Goal: Information Seeking & Learning: Learn about a topic

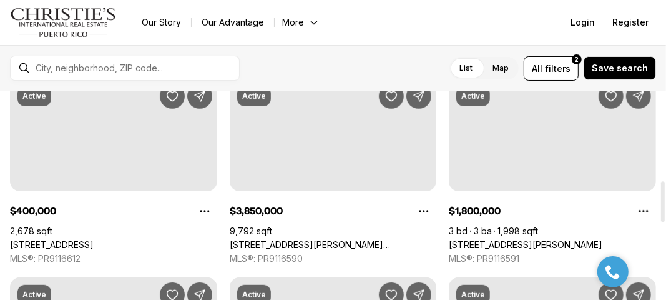
scroll to position [502, 0]
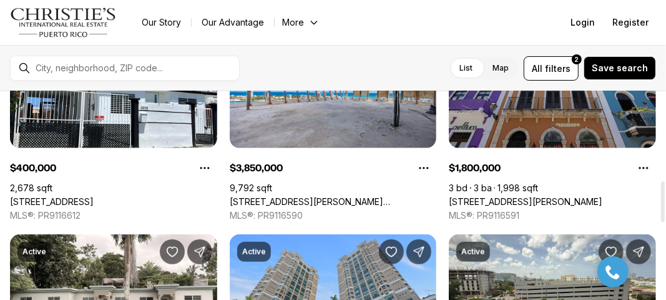
drag, startPoint x: 663, startPoint y: 107, endPoint x: 666, endPoint y: 204, distance: 96.9
click at [665, 204] on div at bounding box center [663, 201] width 4 height 41
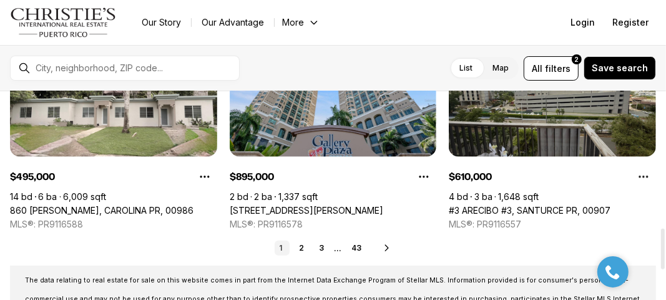
scroll to position [686, 0]
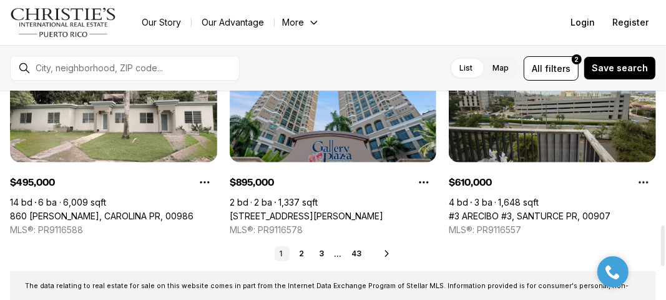
drag, startPoint x: 666, startPoint y: 208, endPoint x: 666, endPoint y: 244, distance: 35.6
click at [665, 244] on div at bounding box center [663, 245] width 4 height 41
click at [302, 250] on link "2" at bounding box center [302, 253] width 15 height 15
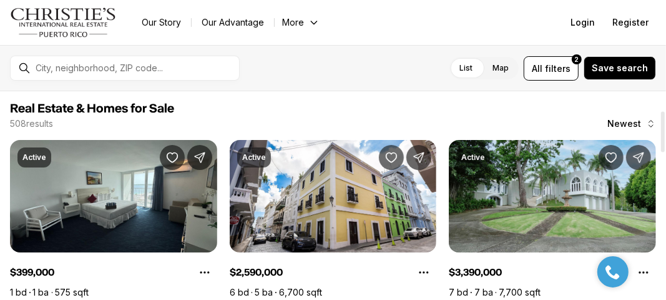
drag, startPoint x: 663, startPoint y: 117, endPoint x: 652, endPoint y: 90, distance: 28.9
click at [661, 112] on div at bounding box center [663, 132] width 4 height 41
click at [192, 73] on div at bounding box center [135, 68] width 209 height 20
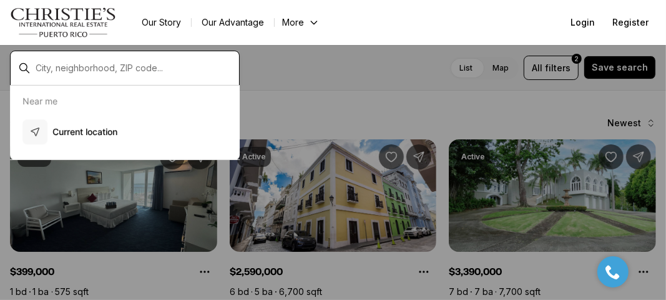
click at [144, 63] on input "text" at bounding box center [135, 68] width 199 height 10
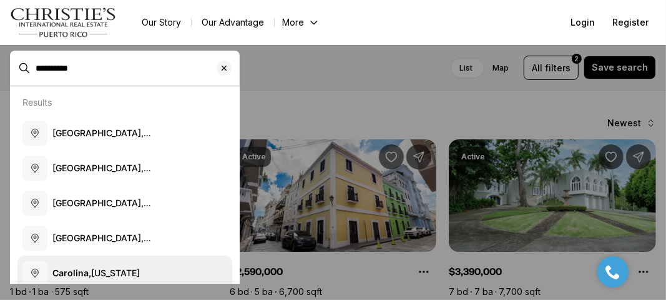
type input "*********"
click at [89, 267] on span "[GEOGRAPHIC_DATA], [US_STATE]" at bounding box center [95, 273] width 87 height 12
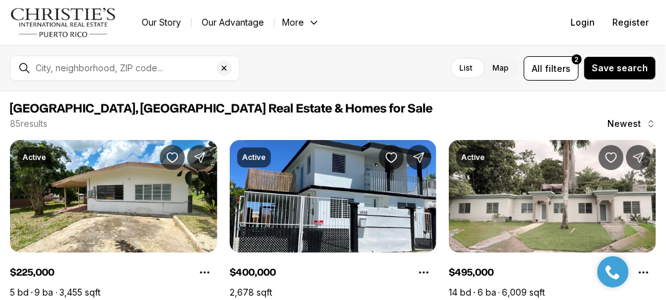
type input "**********"
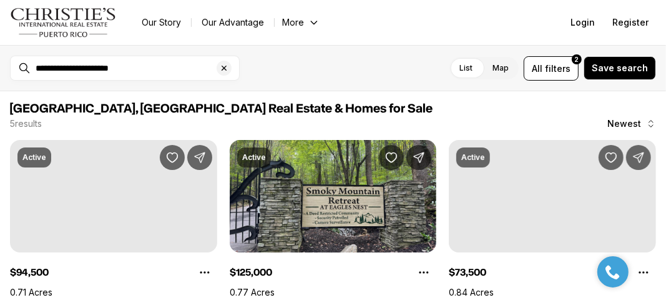
click at [169, 77] on div "**********" at bounding box center [135, 68] width 209 height 20
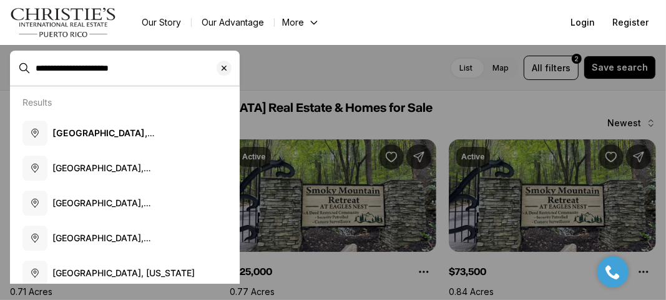
drag, startPoint x: 151, startPoint y: 66, endPoint x: 96, endPoint y: 92, distance: 60.1
click at [96, 92] on body "**********" at bounding box center [333, 150] width 666 height 300
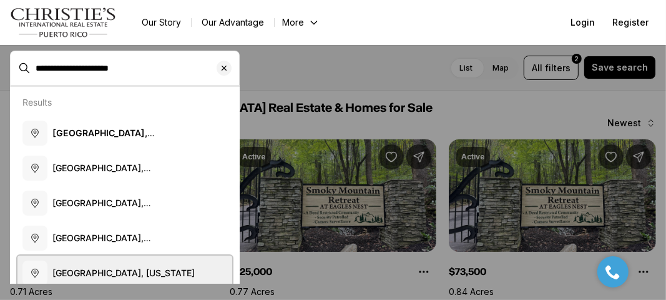
click at [79, 267] on span "[GEOGRAPHIC_DATA], [US_STATE]" at bounding box center [123, 273] width 142 height 12
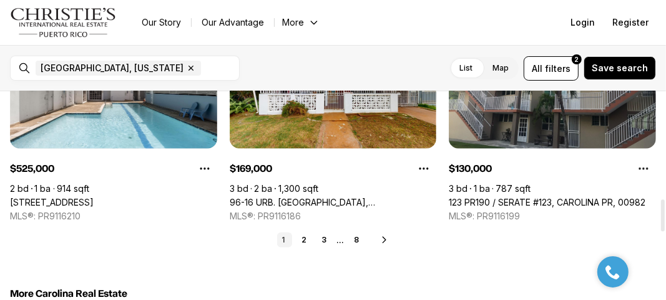
scroll to position [675, 0]
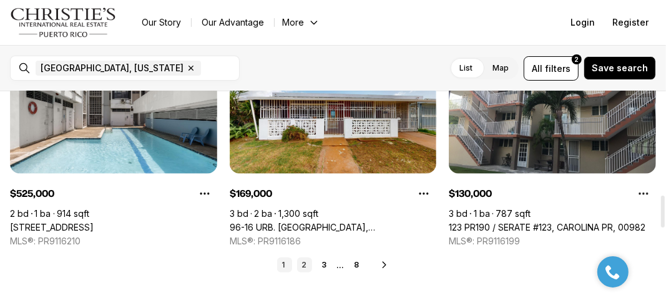
click at [302, 265] on link "2" at bounding box center [304, 264] width 15 height 15
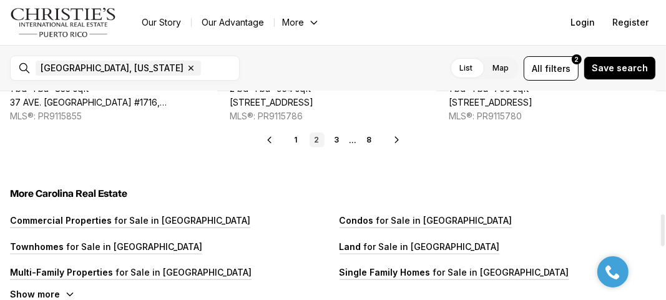
scroll to position [775, 0]
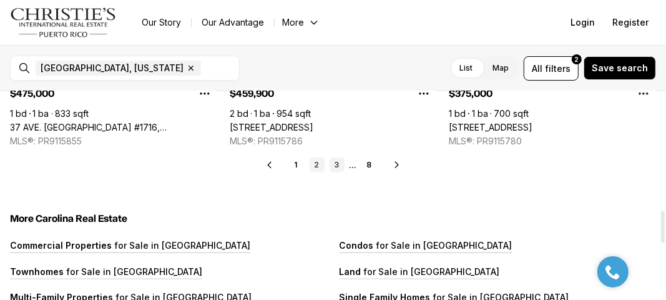
click at [339, 159] on link "3" at bounding box center [337, 164] width 15 height 15
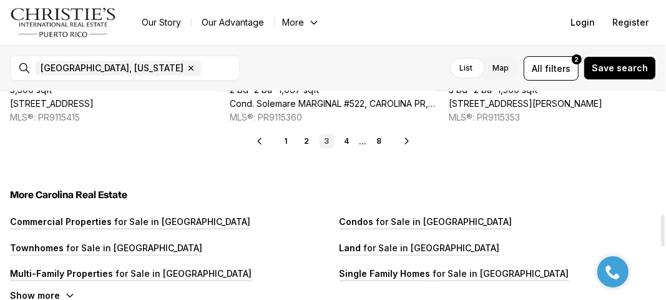
scroll to position [800, 0]
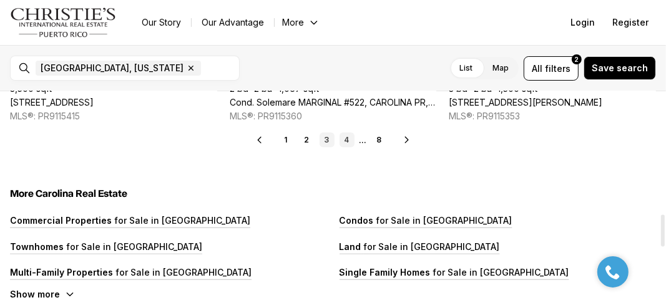
click at [343, 141] on link "4" at bounding box center [347, 139] width 15 height 15
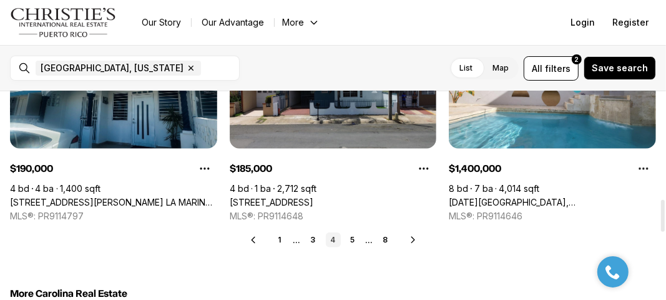
scroll to position [725, 0]
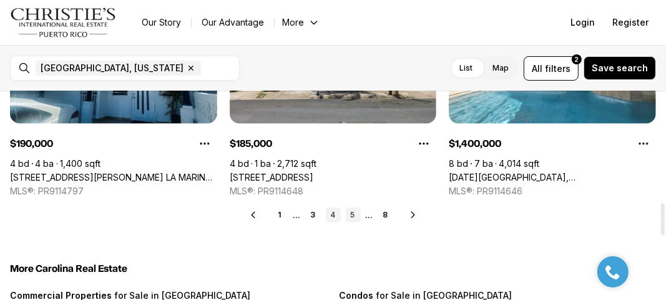
click at [350, 219] on link "5" at bounding box center [353, 214] width 15 height 15
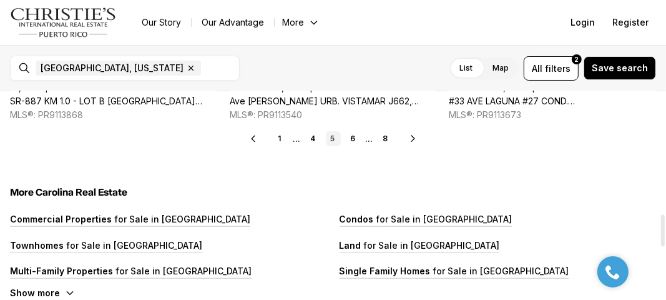
scroll to position [800, 0]
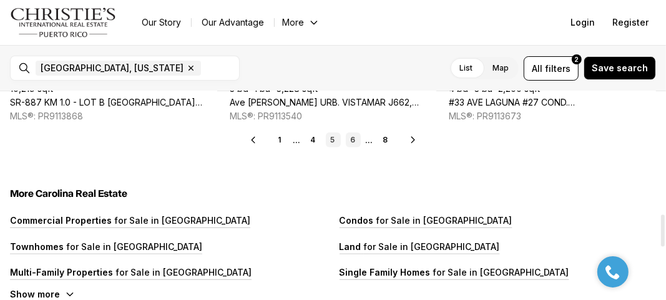
click at [354, 139] on link "6" at bounding box center [353, 139] width 15 height 15
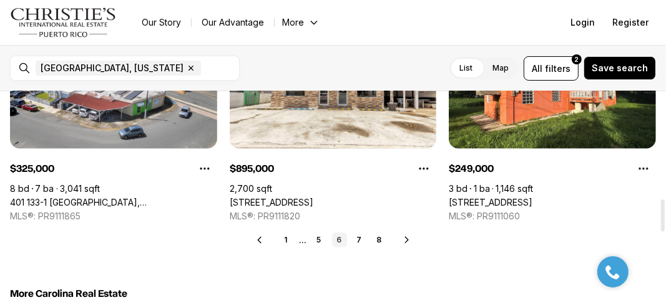
scroll to position [725, 0]
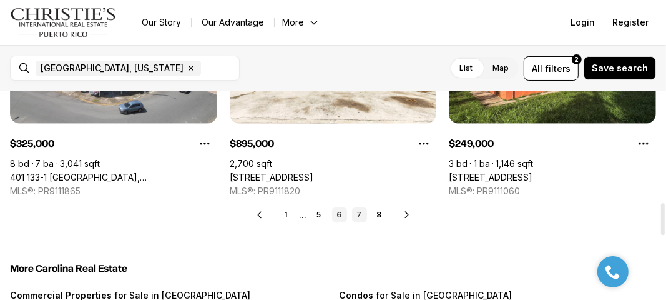
click at [360, 213] on link "7" at bounding box center [359, 214] width 15 height 15
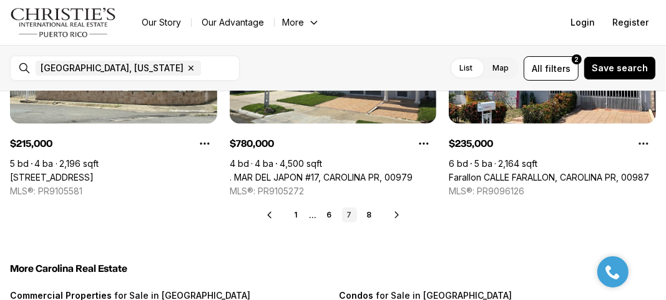
scroll to position [700, 0]
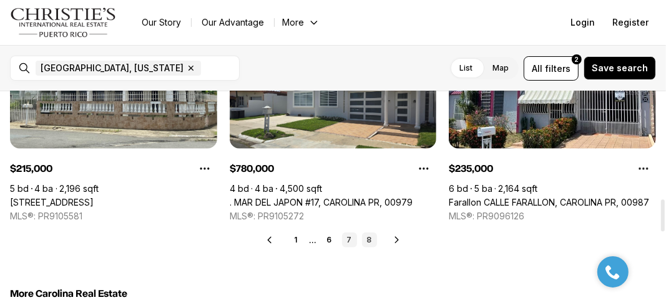
click at [370, 234] on link "8" at bounding box center [369, 239] width 15 height 15
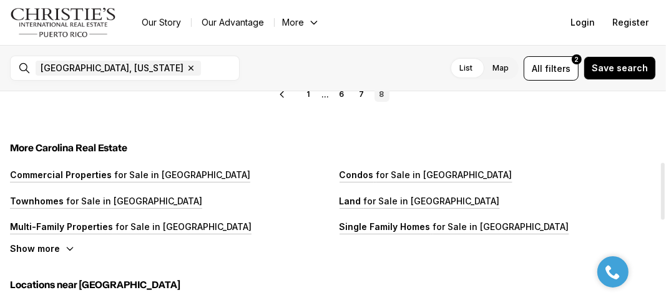
scroll to position [274, 0]
